Goal: Task Accomplishment & Management: Use online tool/utility

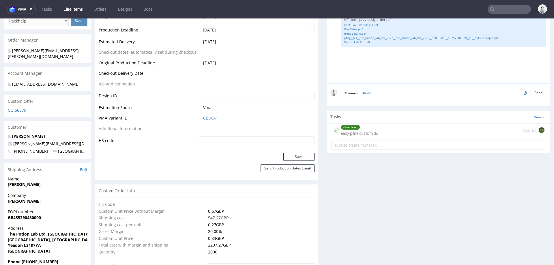
scroll to position [255, 0]
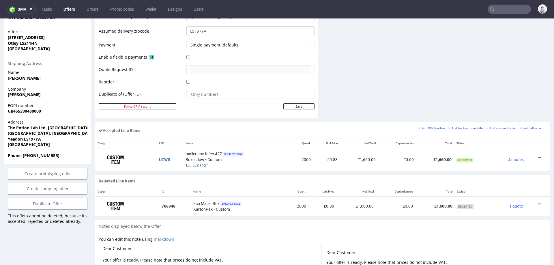
scroll to position [259, 0]
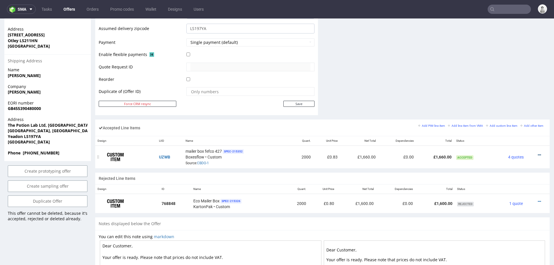
click at [538, 153] on icon at bounding box center [539, 155] width 3 height 4
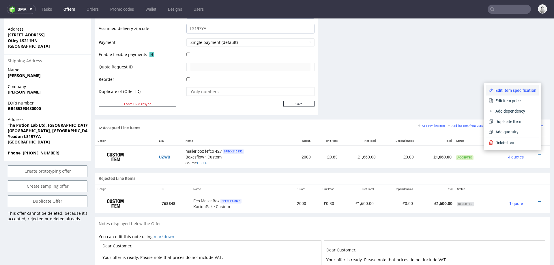
click at [502, 91] on span "Edit item specification" at bounding box center [514, 90] width 43 height 6
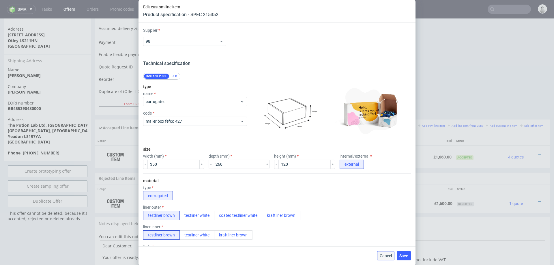
click at [383, 255] on span "Cancel" at bounding box center [386, 256] width 12 height 4
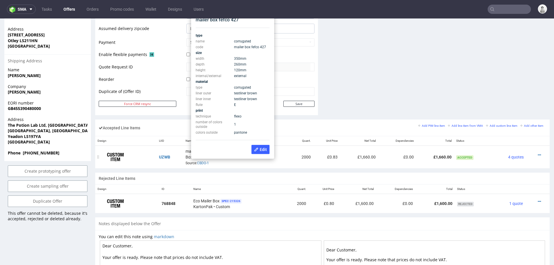
scroll to position [251, 0]
